Goal: Task Accomplishment & Management: Use online tool/utility

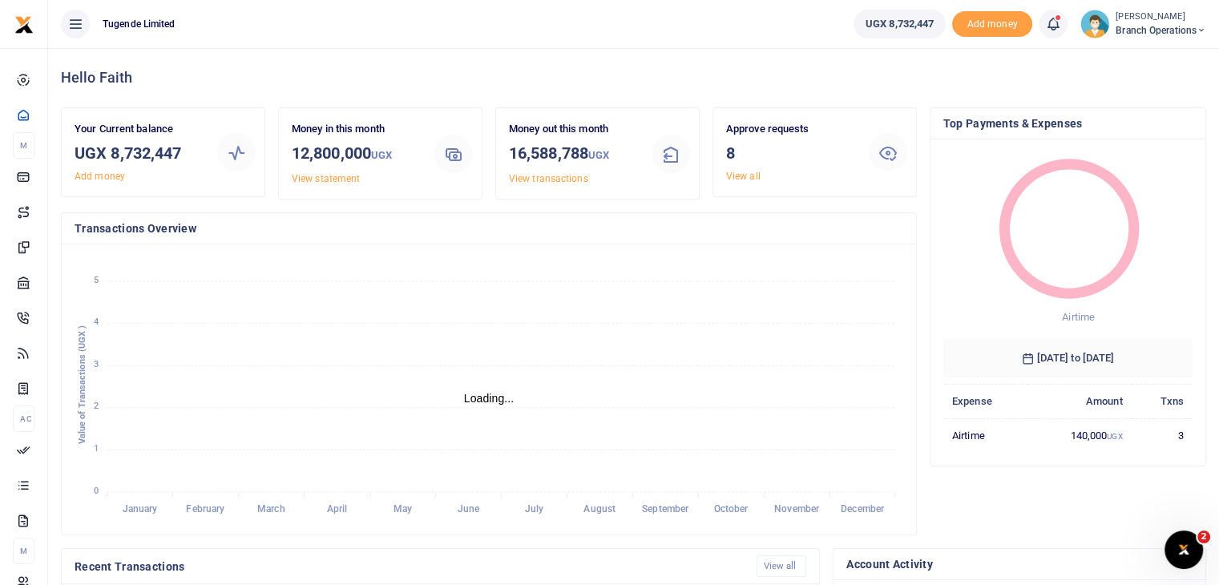
scroll to position [13, 13]
click at [728, 177] on link "View all" at bounding box center [743, 176] width 34 height 11
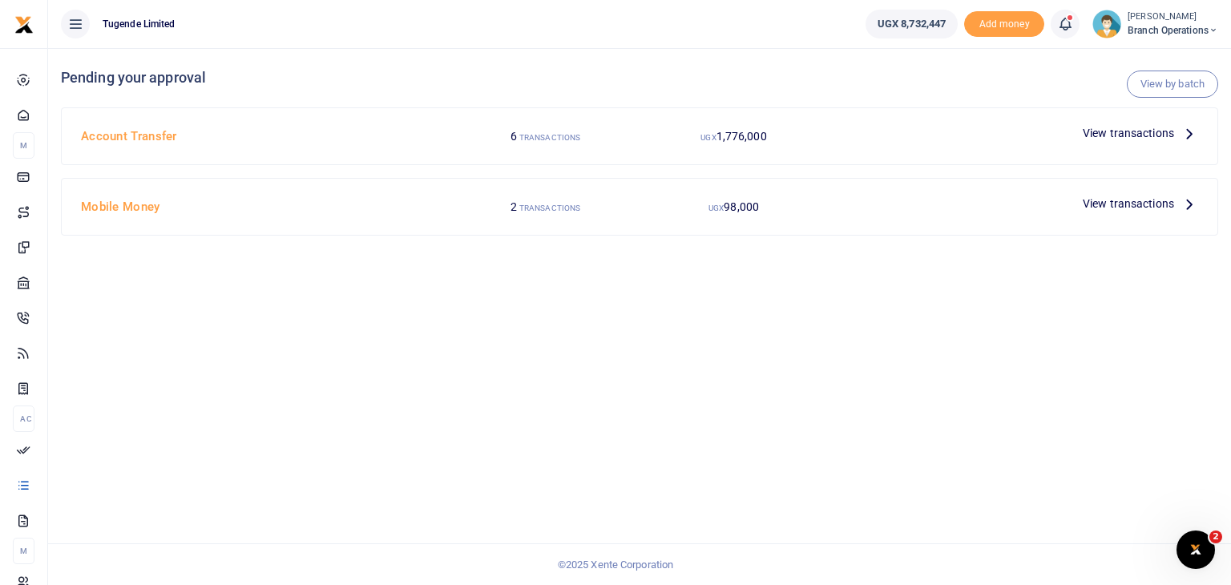
click at [1137, 139] on span "View transactions" at bounding box center [1128, 133] width 91 height 18
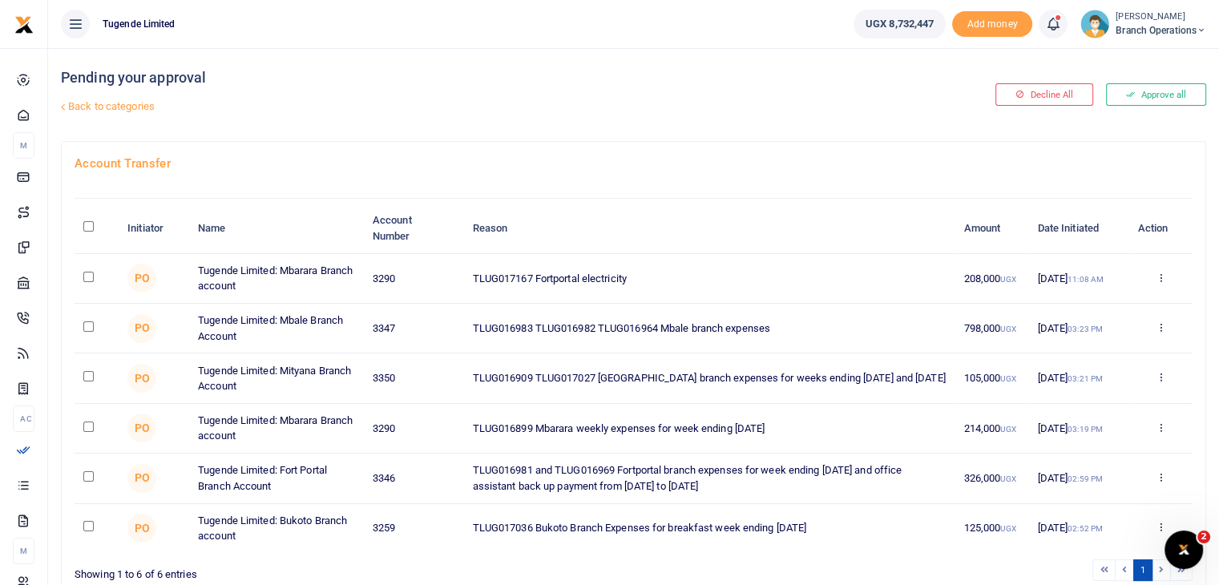
click at [89, 276] on input "checkbox" at bounding box center [88, 277] width 10 height 10
checkbox input "true"
click at [85, 424] on input "checkbox" at bounding box center [88, 427] width 10 height 10
checkbox input "true"
click at [85, 525] on input "checkbox" at bounding box center [88, 526] width 10 height 10
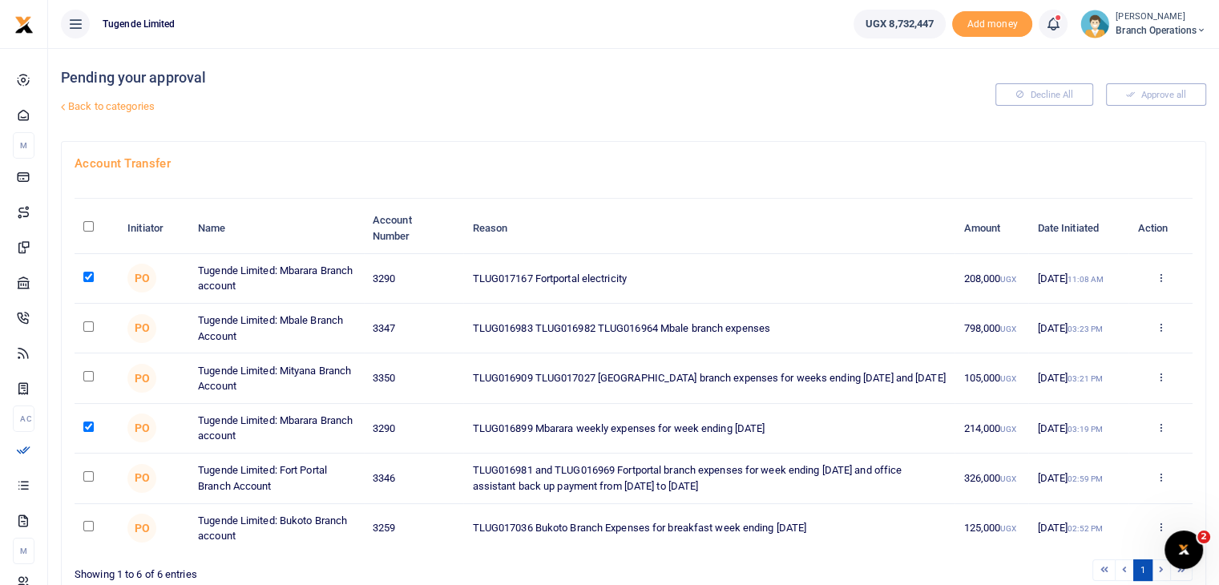
checkbox input "true"
click at [91, 472] on input "checkbox" at bounding box center [88, 476] width 10 height 10
checkbox input "true"
click at [88, 325] on input "checkbox" at bounding box center [88, 326] width 10 height 10
checkbox input "true"
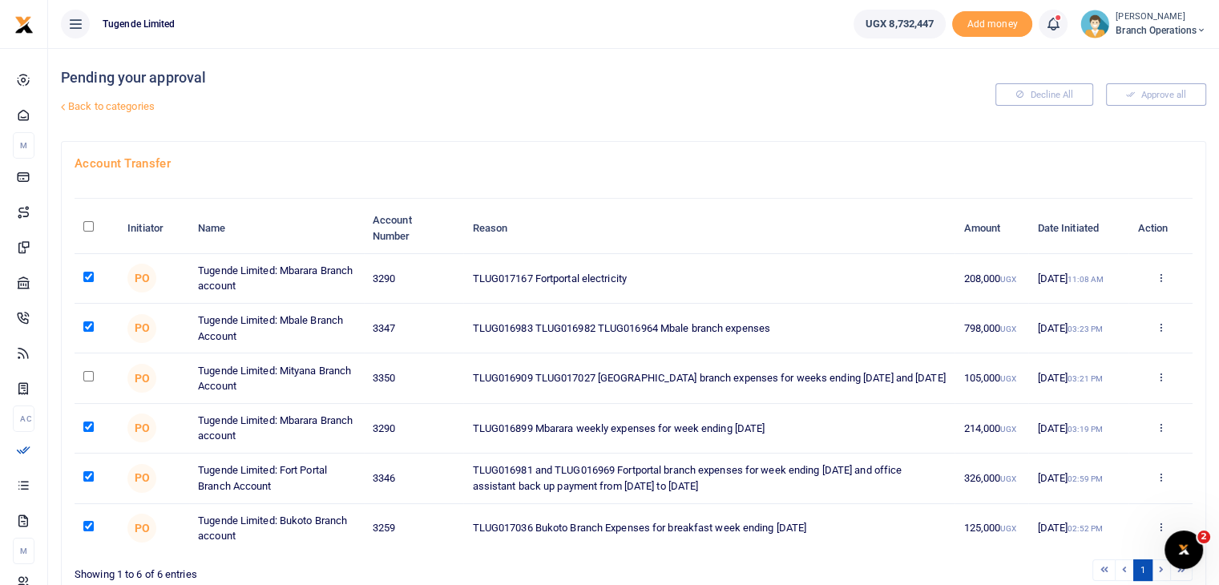
click at [87, 373] on input "checkbox" at bounding box center [88, 376] width 10 height 10
checkbox input "true"
click at [87, 425] on input "checkbox" at bounding box center [88, 427] width 10 height 10
checkbox input "false"
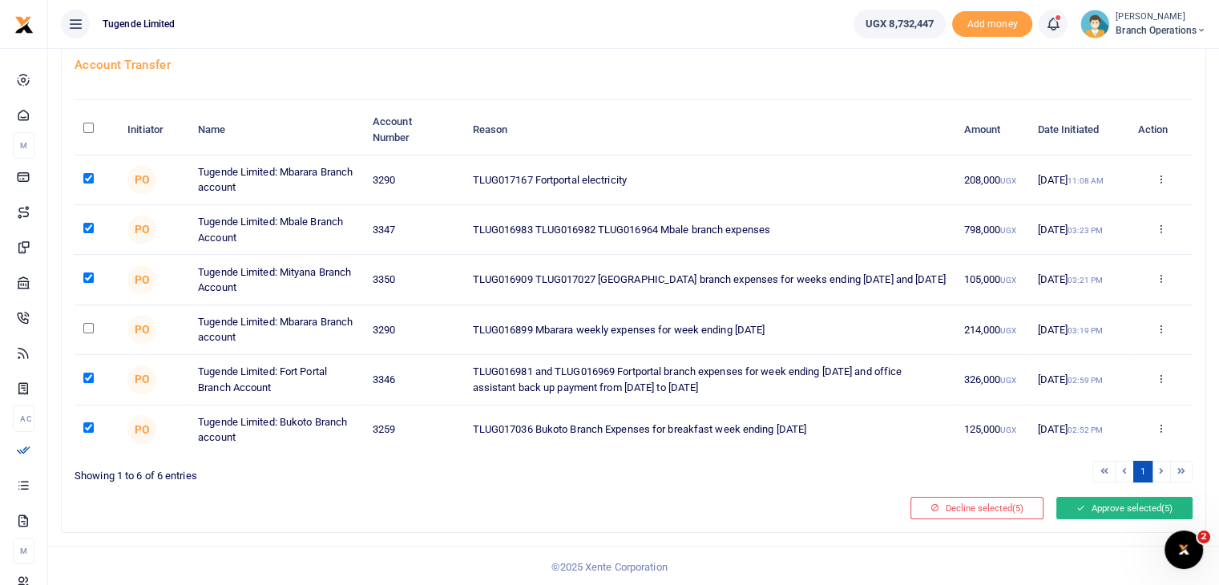
click at [1098, 497] on button "Approve selected (5)" at bounding box center [1124, 508] width 136 height 22
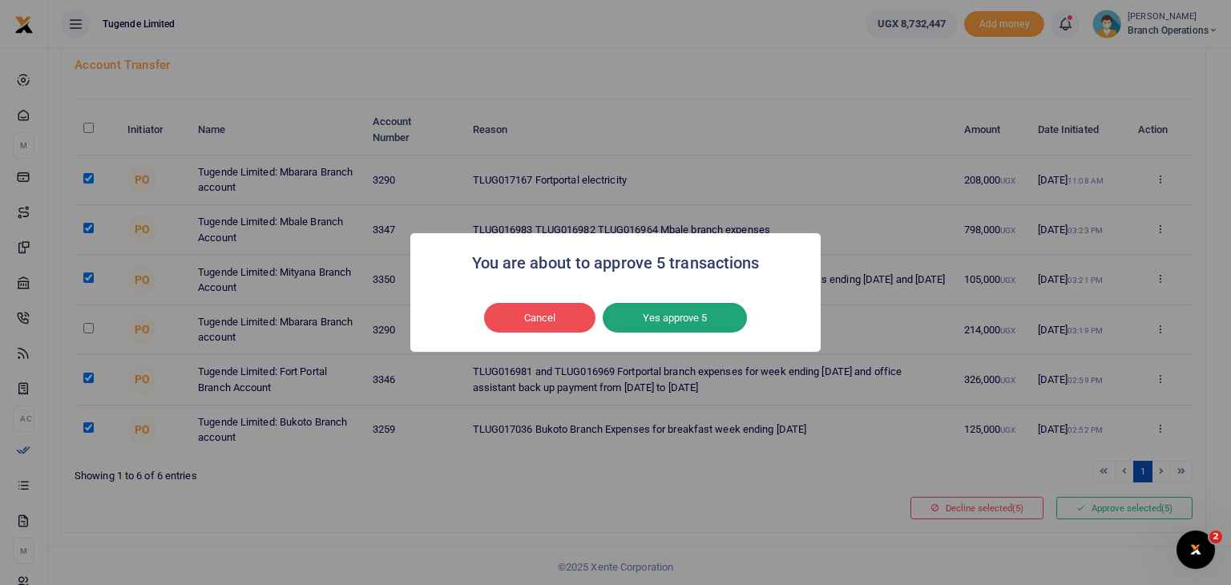
click at [628, 314] on button "Yes approve 5" at bounding box center [675, 318] width 144 height 30
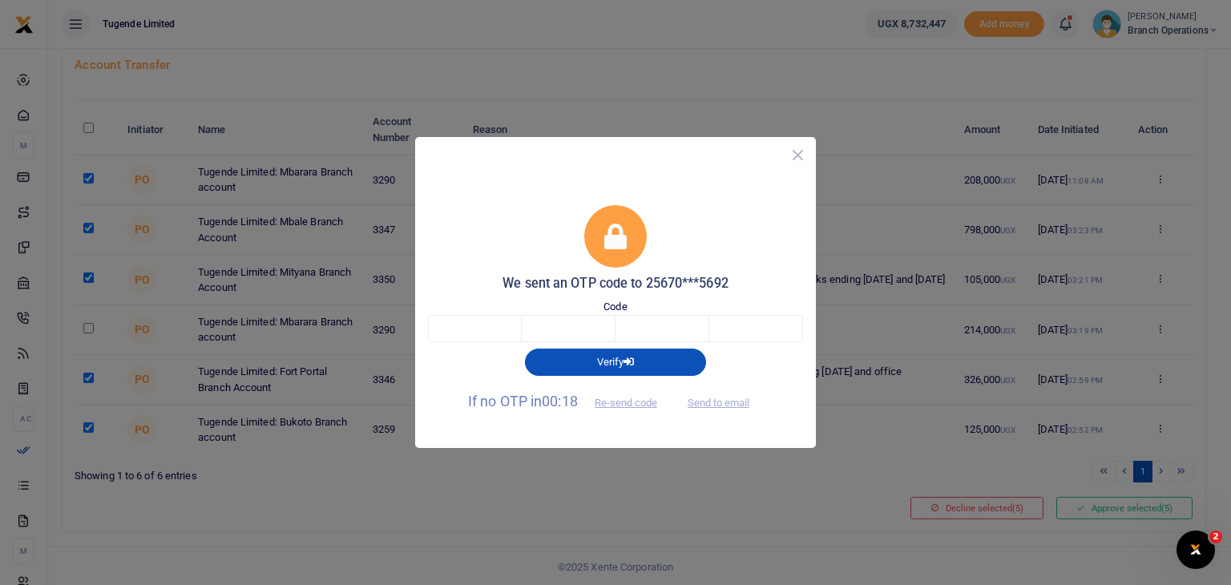
click at [795, 158] on button "Close" at bounding box center [797, 154] width 23 height 23
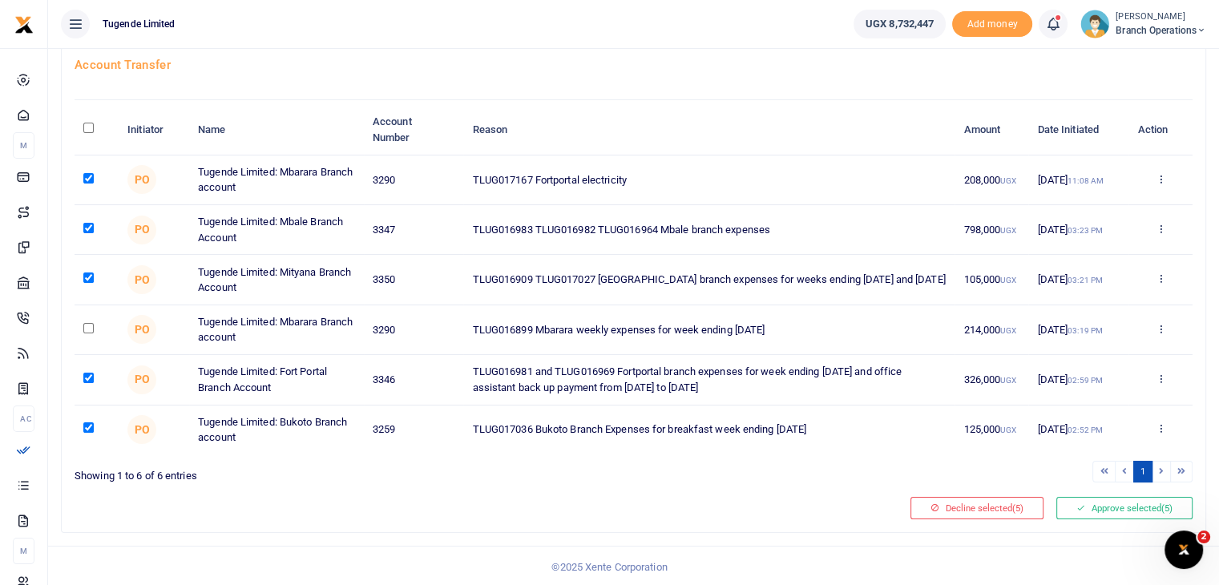
click at [91, 177] on input "checkbox" at bounding box center [88, 178] width 10 height 10
checkbox input "false"
click at [1122, 502] on button "Approve selected (4)" at bounding box center [1124, 508] width 136 height 22
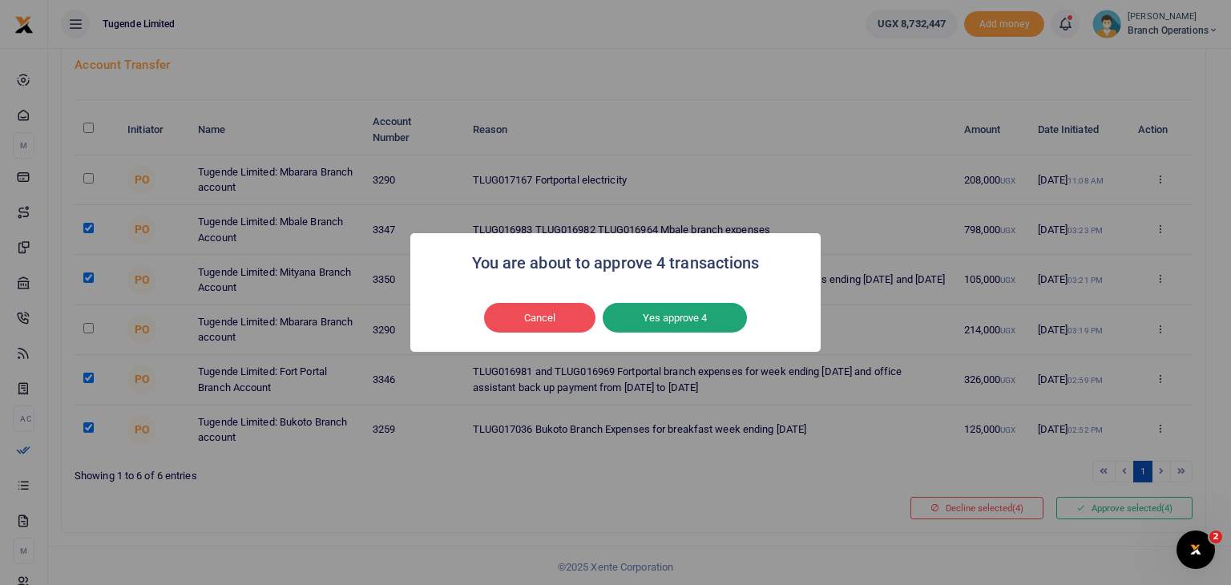
click at [729, 322] on button "Yes approve 4" at bounding box center [675, 318] width 144 height 30
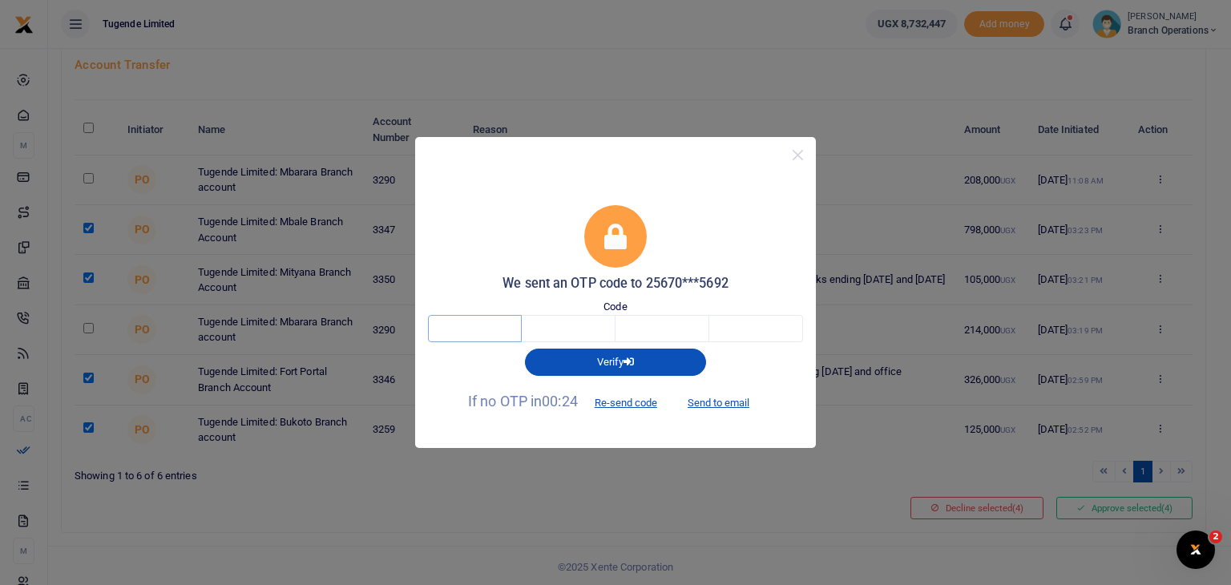
click at [487, 325] on input "text" at bounding box center [475, 328] width 94 height 27
type input "1"
type input "3"
type input "1"
type input "9"
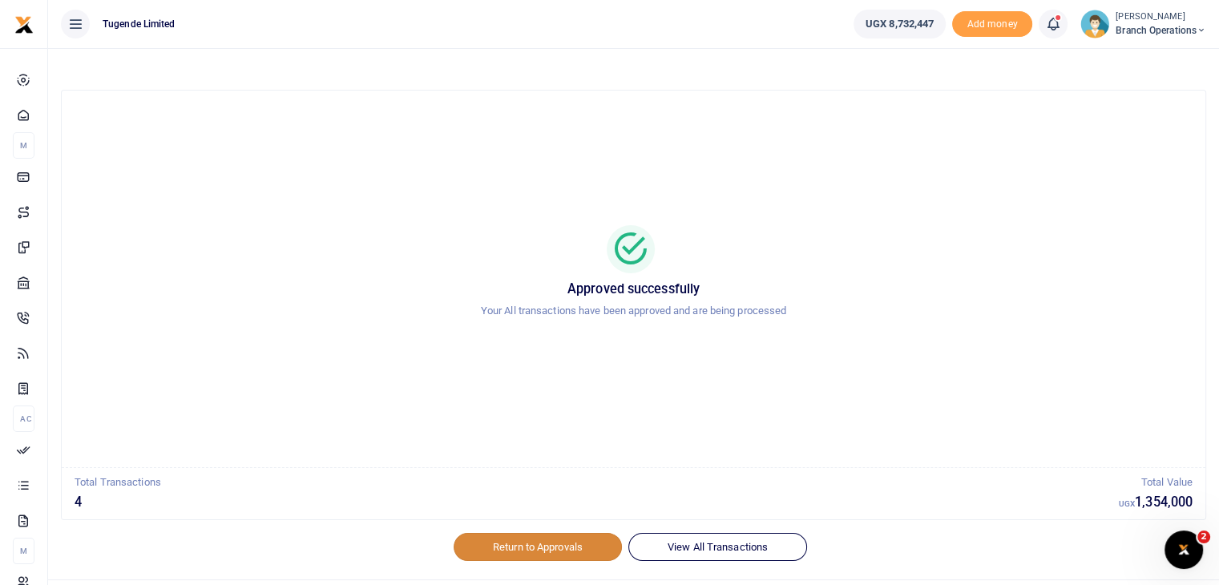
click at [511, 549] on link "Return to Approvals" at bounding box center [538, 546] width 168 height 27
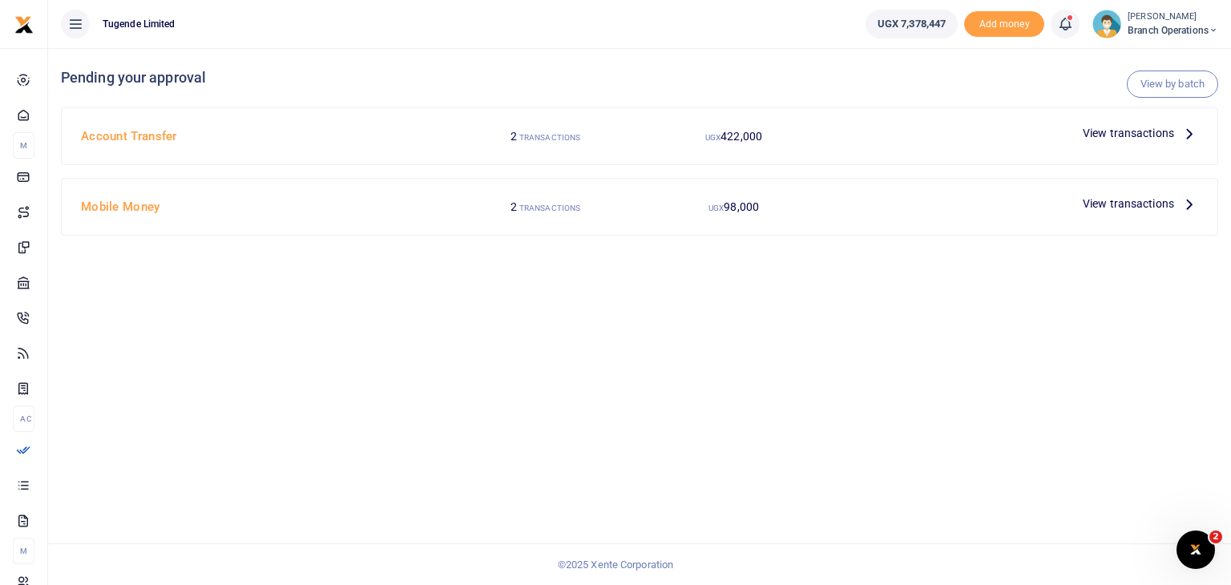
click at [1090, 135] on span "View transactions" at bounding box center [1128, 133] width 91 height 18
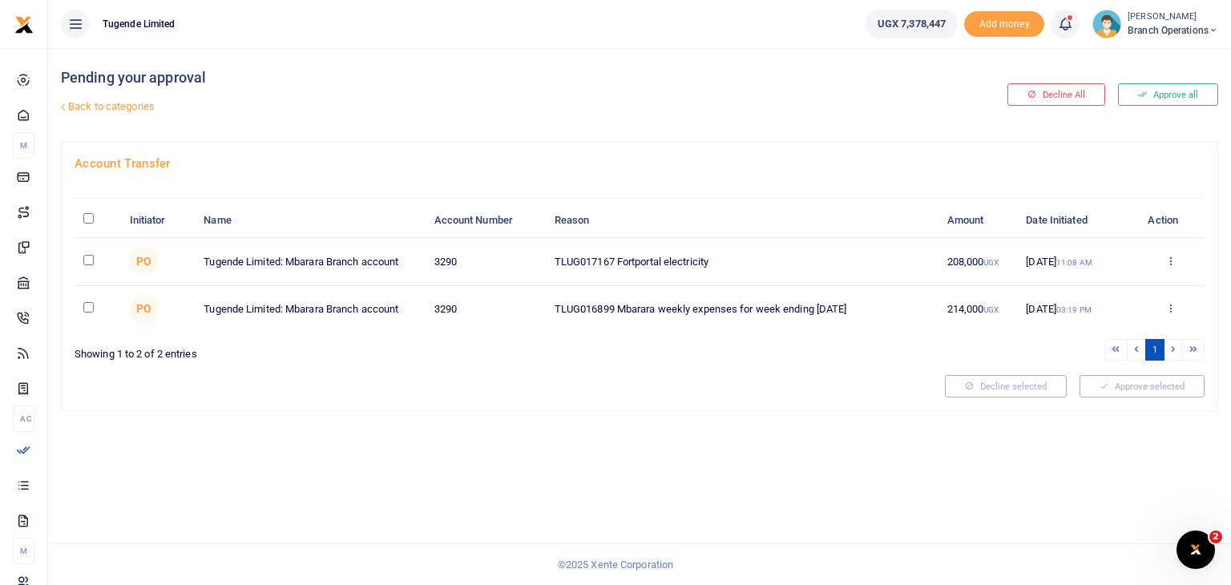
click at [1172, 258] on icon at bounding box center [1170, 260] width 10 height 11
click at [1089, 318] on link "Decline" at bounding box center [1111, 323] width 127 height 22
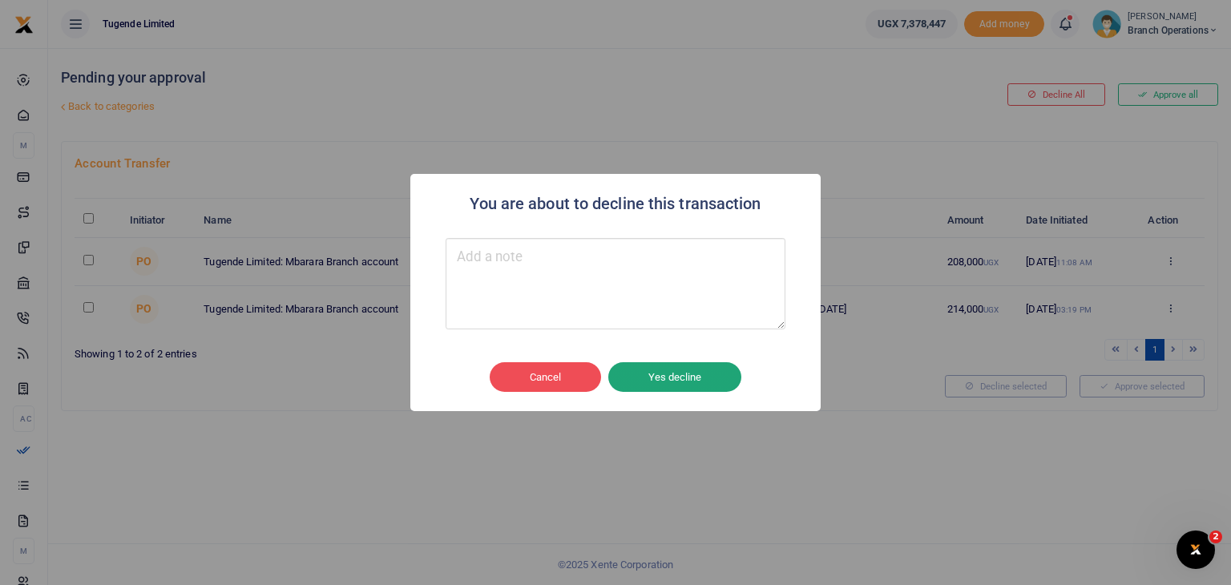
click at [701, 375] on button "Yes decline" at bounding box center [674, 377] width 133 height 30
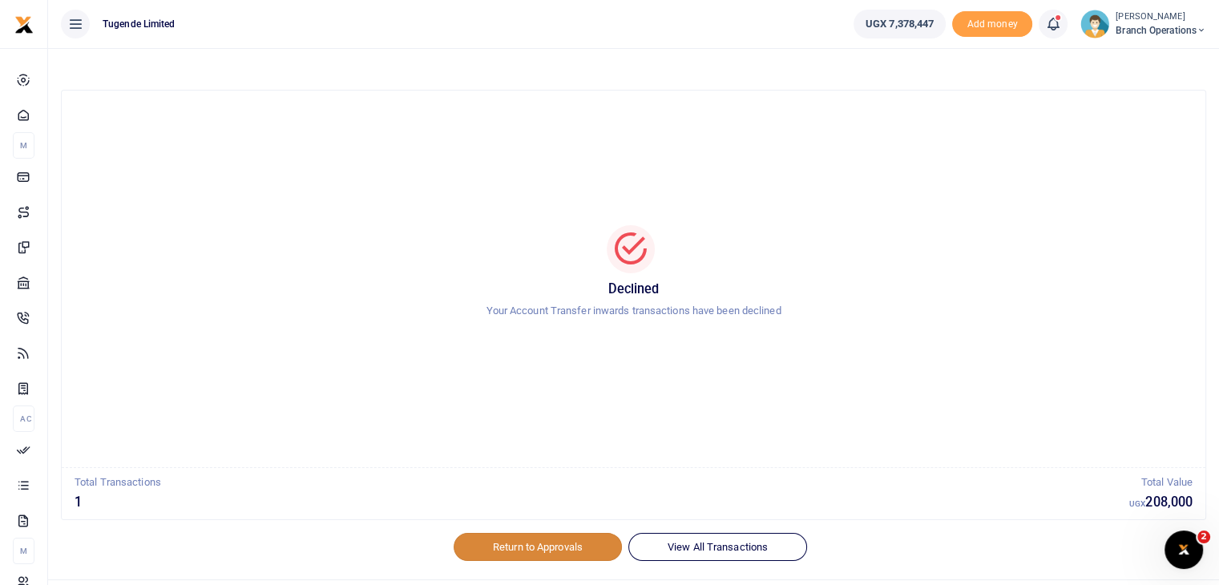
click at [526, 551] on link "Return to Approvals" at bounding box center [538, 546] width 168 height 27
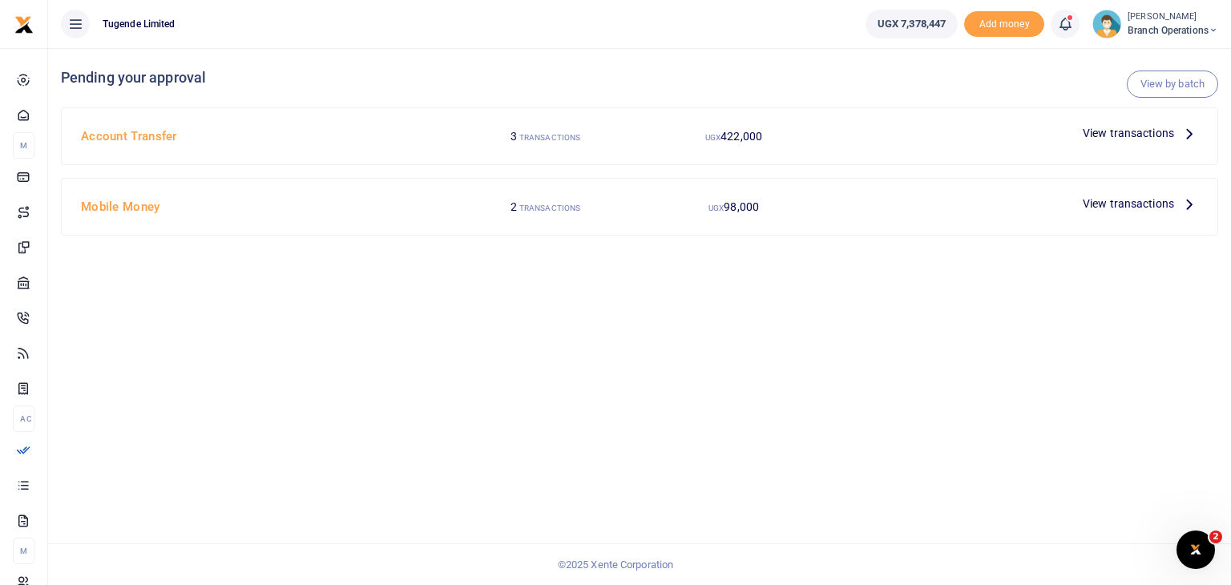
click at [1105, 135] on span "View transactions" at bounding box center [1128, 133] width 91 height 18
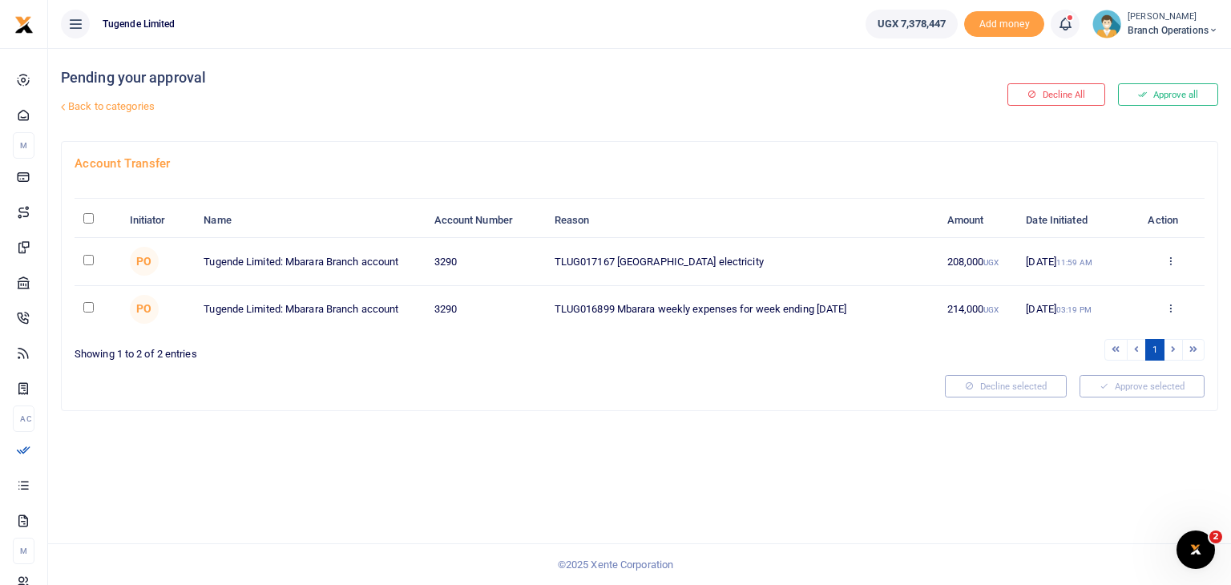
click at [85, 260] on input "checkbox" at bounding box center [88, 260] width 10 height 10
checkbox input "true"
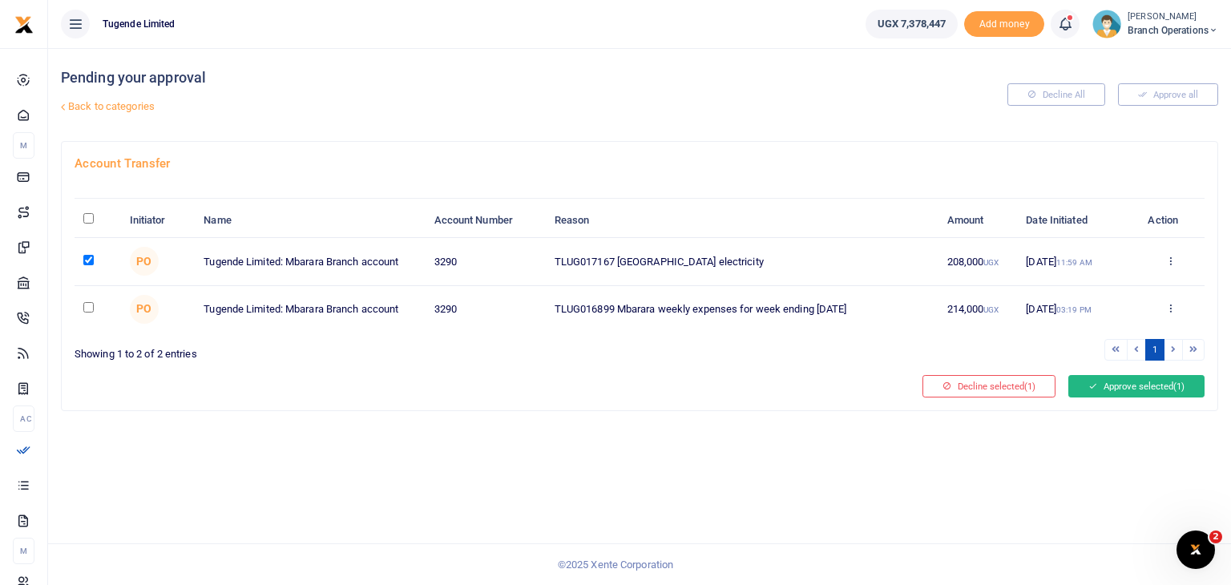
click at [1107, 392] on button "Approve selected (1)" at bounding box center [1136, 386] width 136 height 22
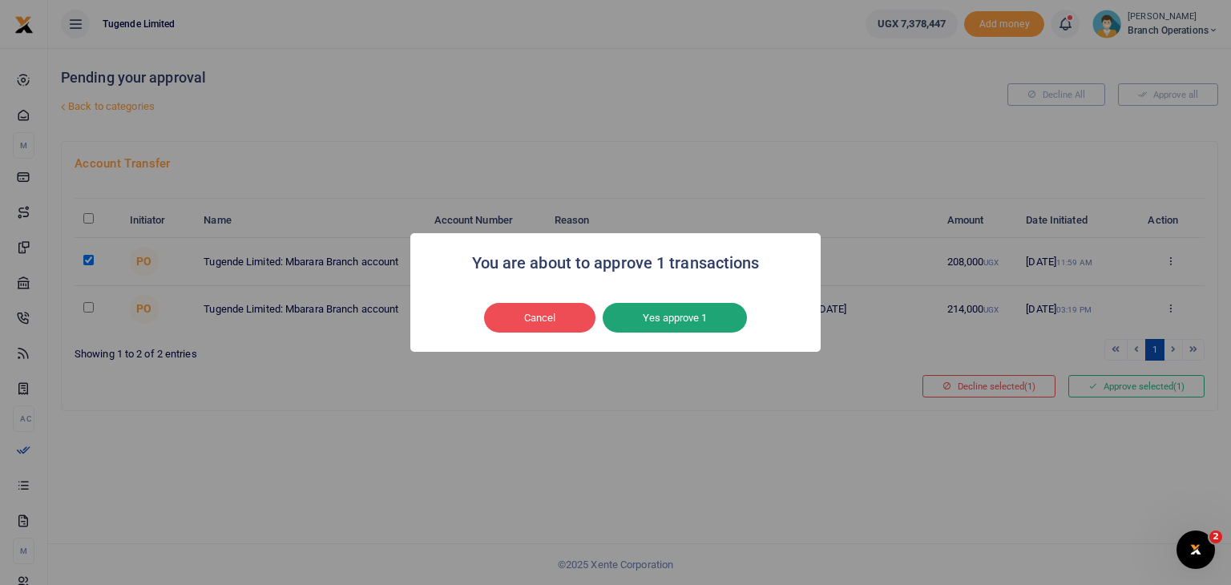
click at [696, 314] on button "Yes approve 1" at bounding box center [675, 318] width 144 height 30
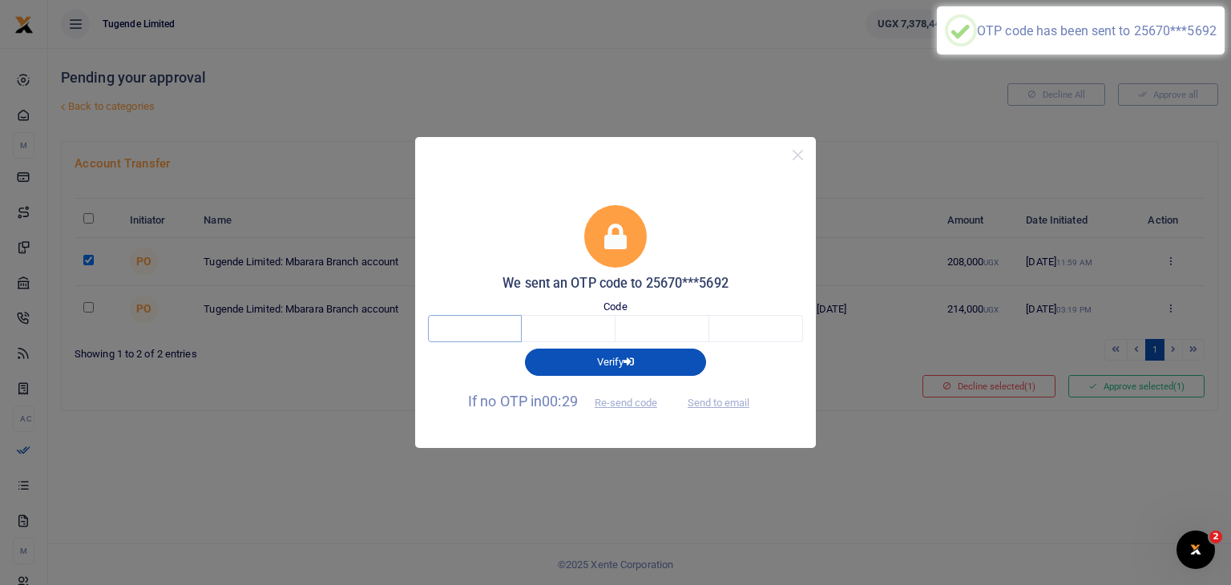
click at [503, 328] on input "text" at bounding box center [475, 328] width 94 height 27
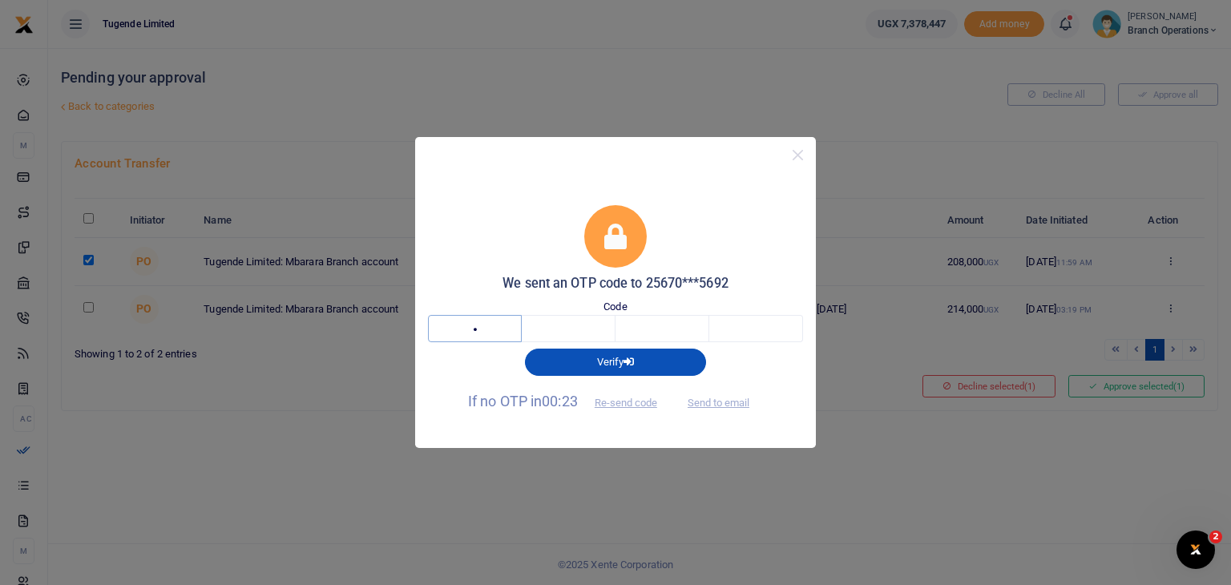
type input "7"
type input "0"
type input "9"
type input "4"
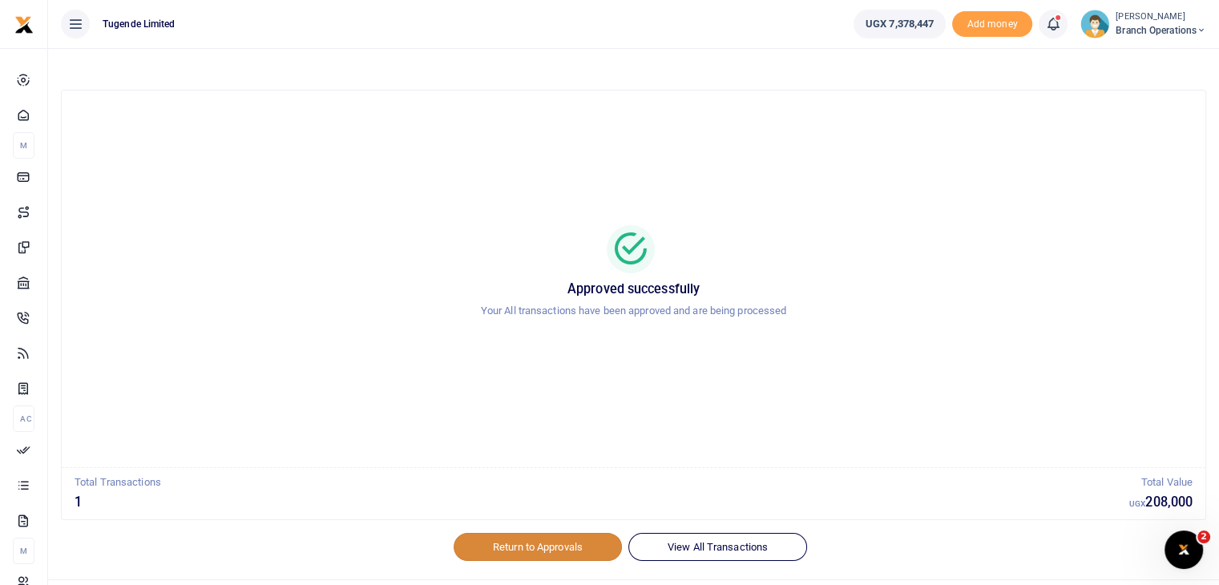
click at [513, 547] on link "Return to Approvals" at bounding box center [538, 546] width 168 height 27
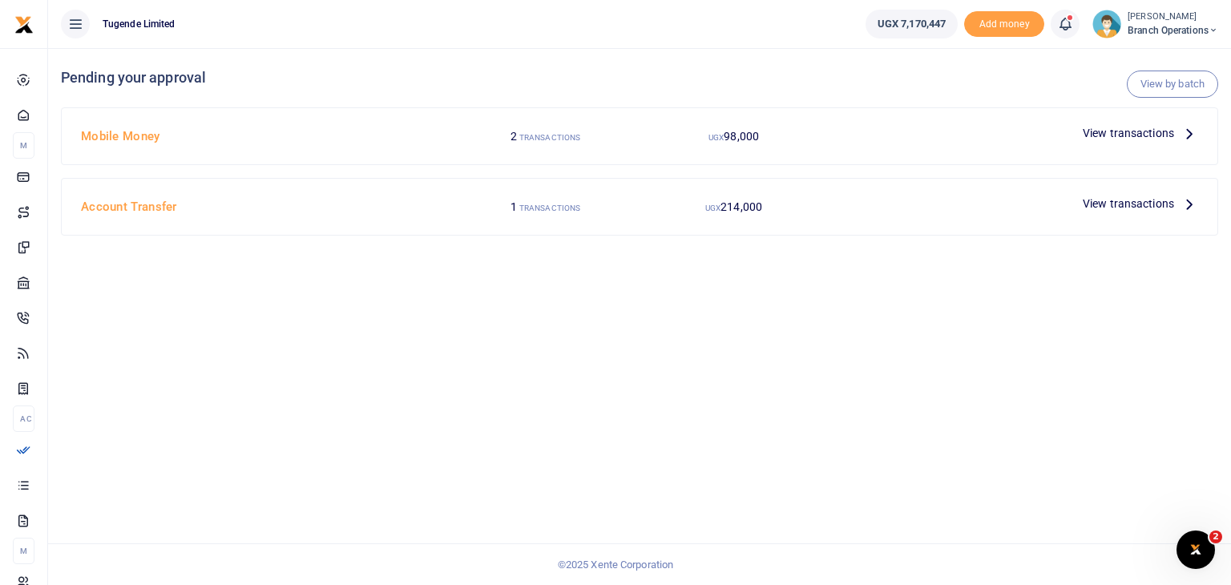
click at [1132, 202] on span "View transactions" at bounding box center [1128, 204] width 91 height 18
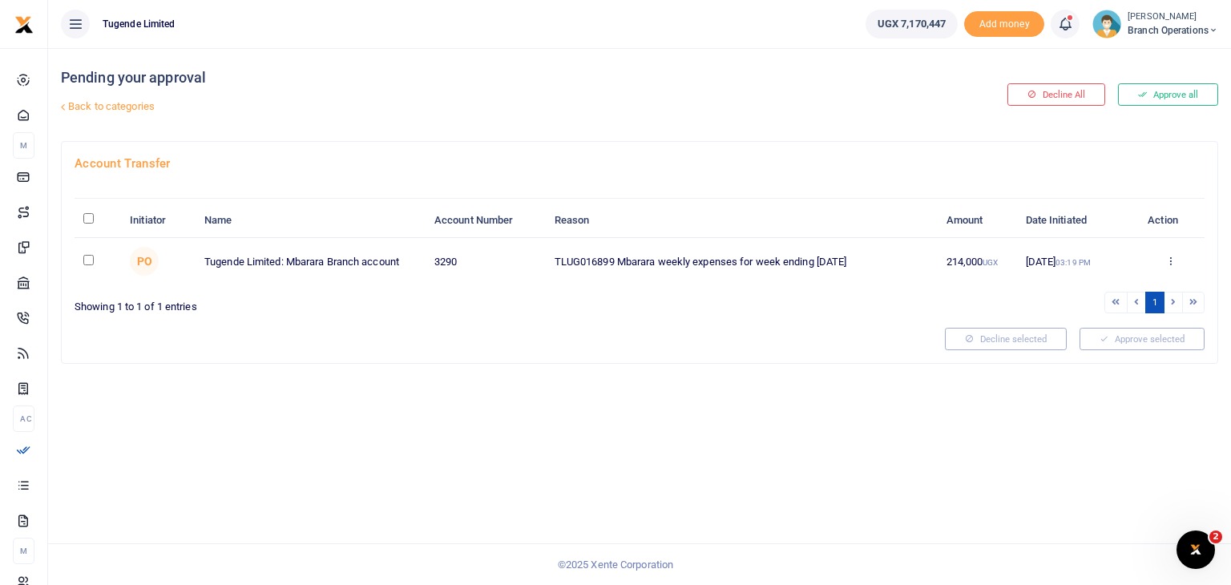
click at [122, 109] on link "Back to categories" at bounding box center [442, 106] width 771 height 27
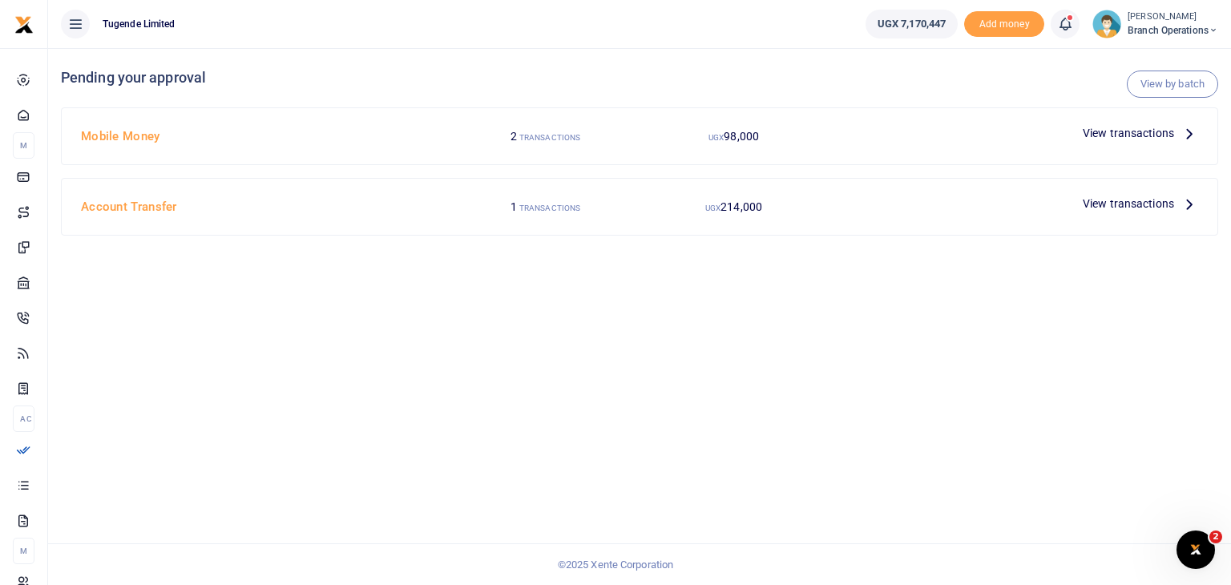
click at [1141, 136] on span "View transactions" at bounding box center [1128, 133] width 91 height 18
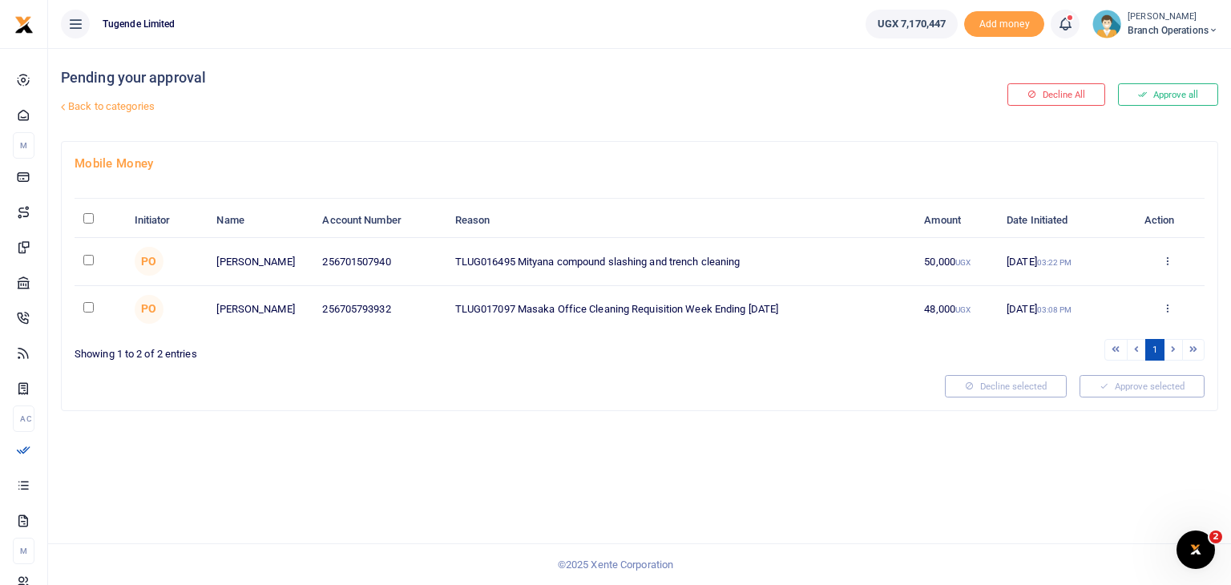
click at [87, 218] on input "\a \a : activate to sort column descending" at bounding box center [88, 218] width 10 height 10
checkbox input "true"
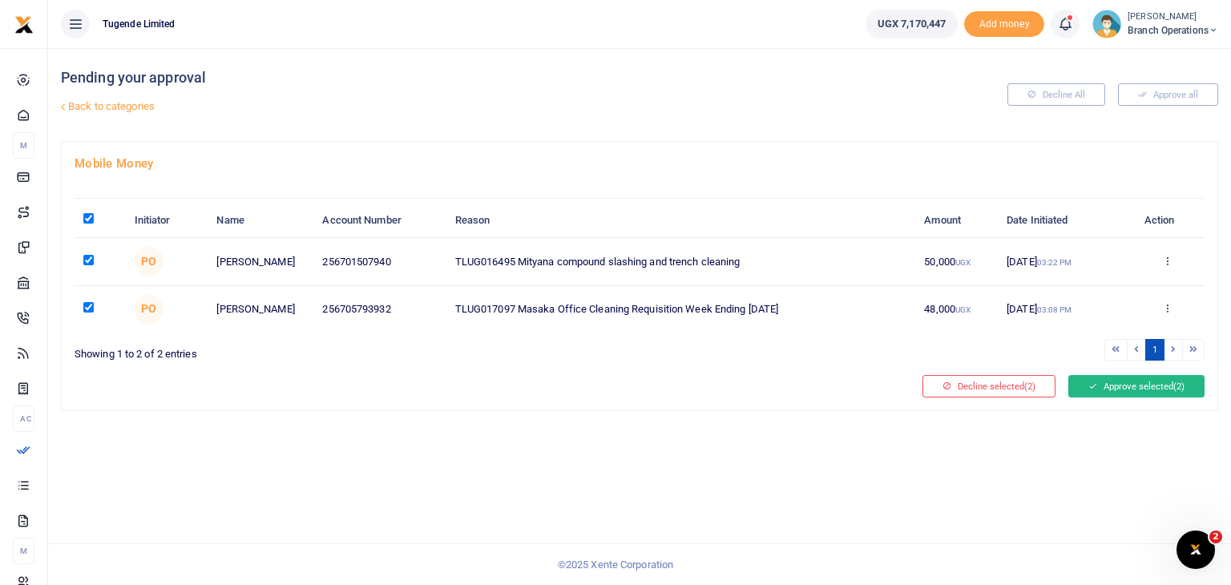
click at [1072, 378] on button "Approve selected (2)" at bounding box center [1136, 386] width 136 height 22
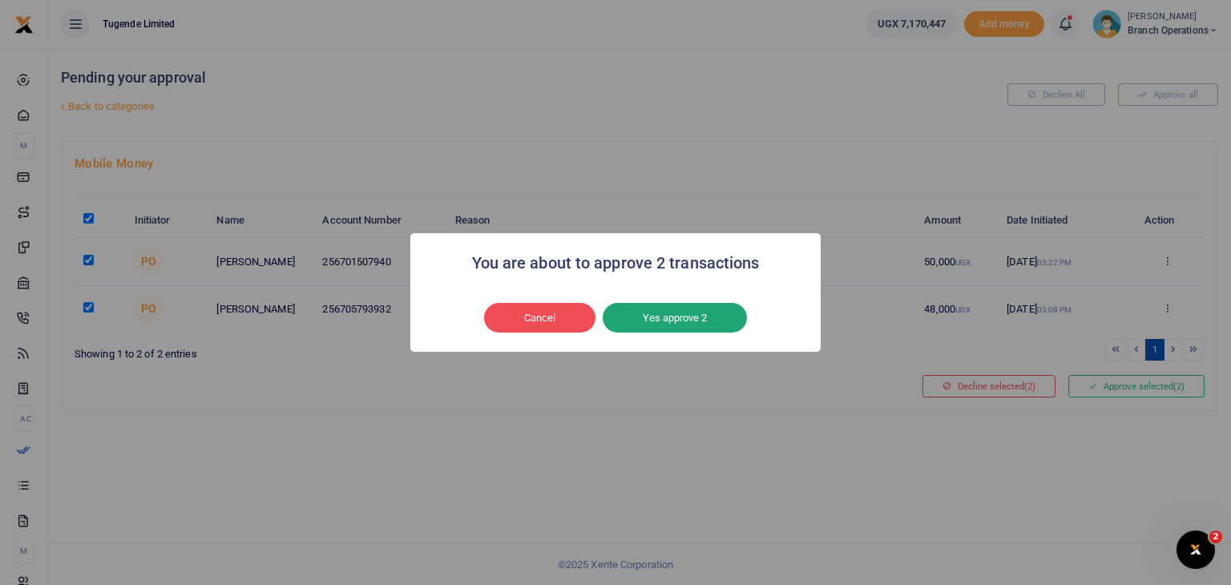
click at [686, 328] on button "Yes approve 2" at bounding box center [675, 318] width 144 height 30
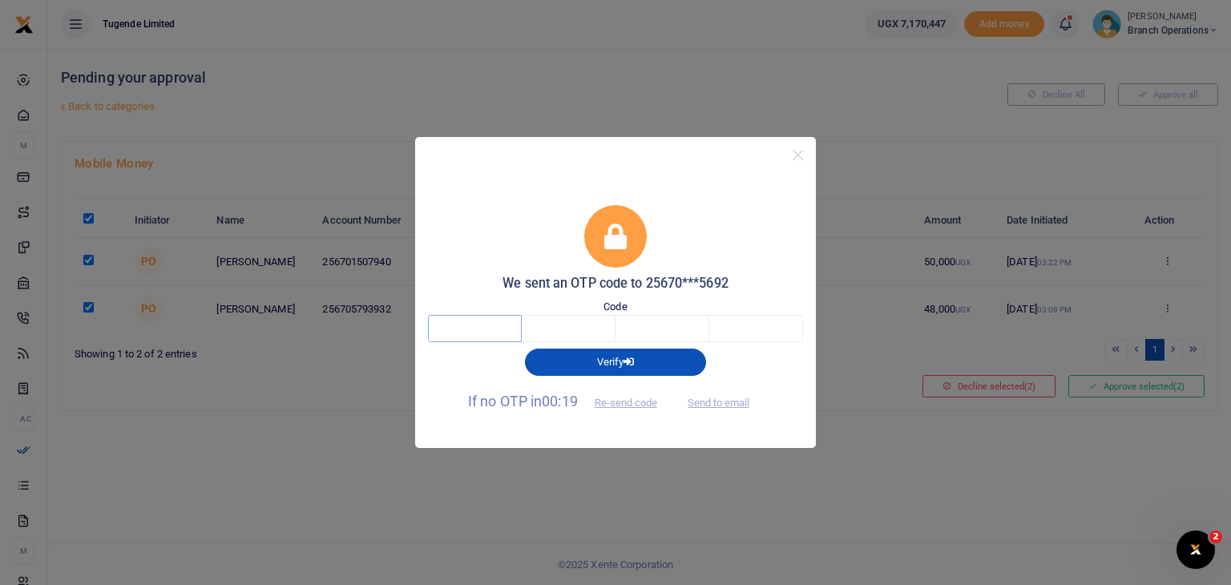
click at [483, 327] on input "text" at bounding box center [475, 328] width 94 height 27
type input "4"
type input "5"
type input "6"
type input "0"
